Goal: Task Accomplishment & Management: Manage account settings

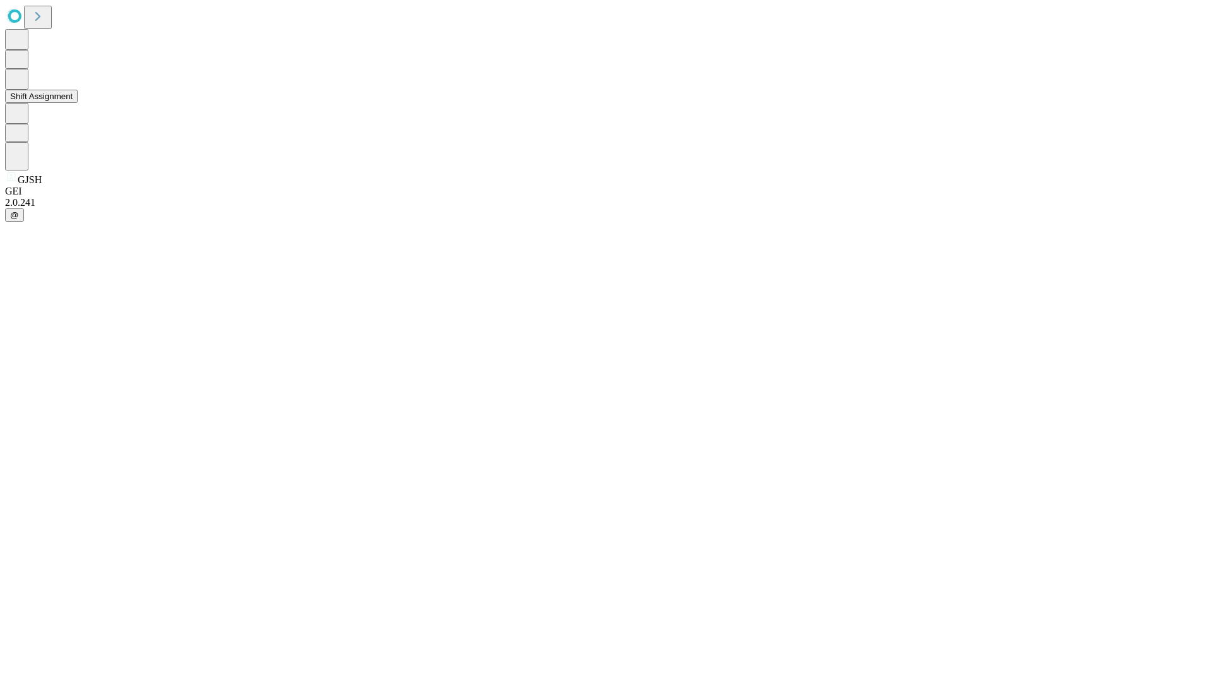
click at [78, 103] on button "Shift Assignment" at bounding box center [41, 96] width 73 height 13
